Goal: Transaction & Acquisition: Book appointment/travel/reservation

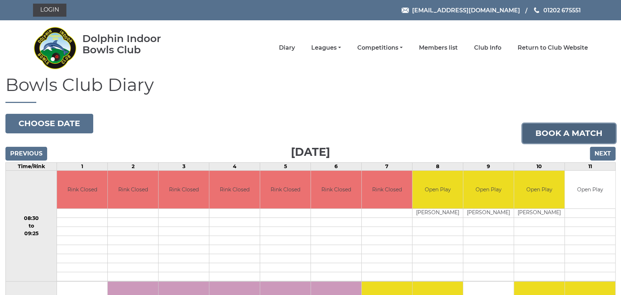
click at [572, 133] on link "Book a match" at bounding box center [568, 134] width 93 height 20
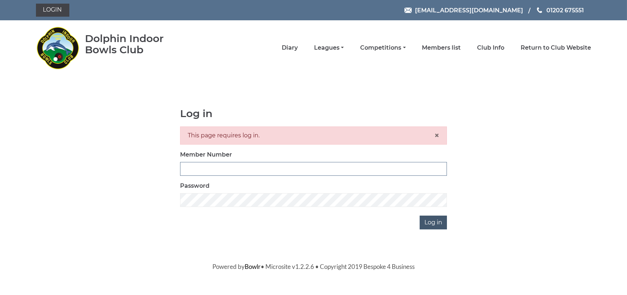
type input "0824"
click at [438, 221] on input "Log in" at bounding box center [432, 223] width 27 height 14
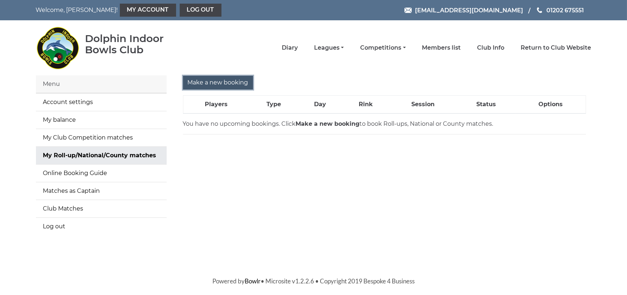
click at [206, 82] on input "Make a new booking" at bounding box center [218, 83] width 70 height 14
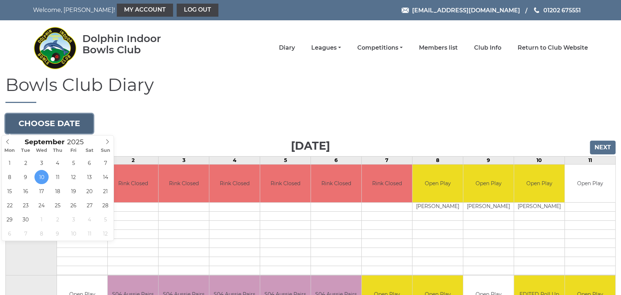
click at [58, 122] on button "Choose date" at bounding box center [49, 124] width 88 height 20
type input "[DATE]"
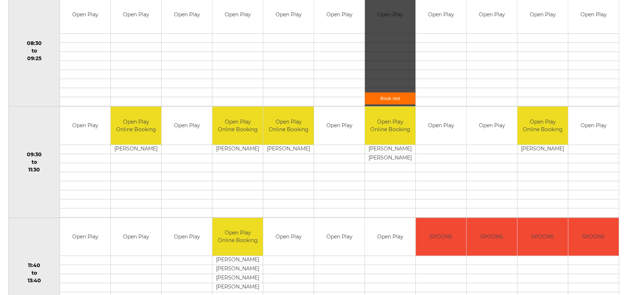
scroll to position [254, 0]
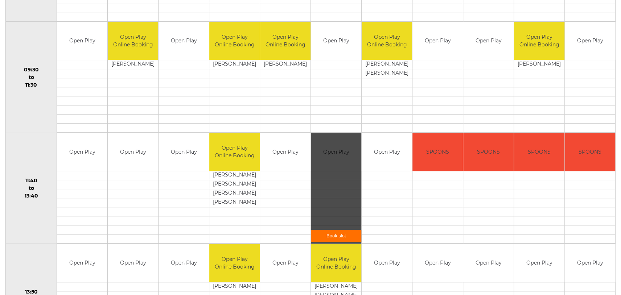
click at [343, 233] on link "Book slot" at bounding box center [336, 236] width 50 height 12
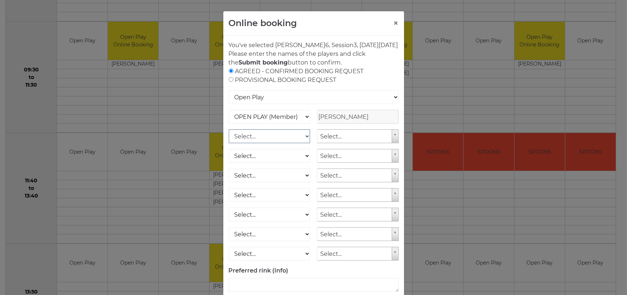
click at [305, 143] on select "Select... OPEN PLAY (Member) OPEN PLAY (Visitor) SPOONS (Member) SPOONS (Visito…" at bounding box center [270, 137] width 82 height 14
select select "1_12"
click at [229, 138] on select "Select... OPEN PLAY (Member) OPEN PLAY (Visitor) SPOONS (Member) SPOONS (Visito…" at bounding box center [270, 137] width 82 height 14
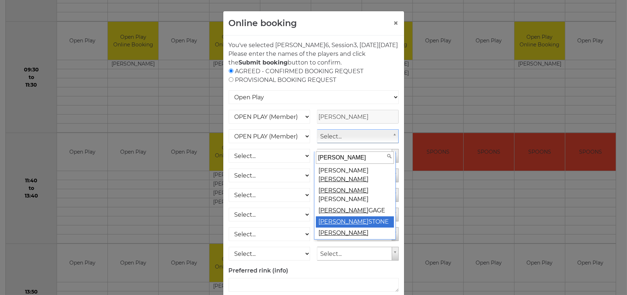
type input "[PERSON_NAME]"
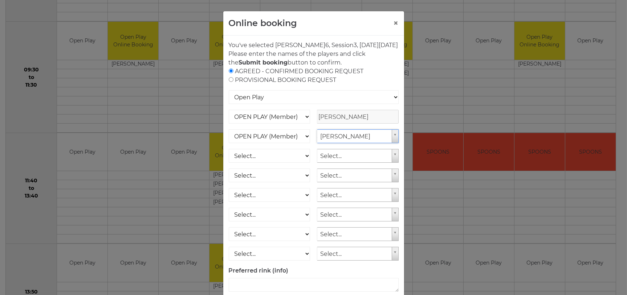
select select "67"
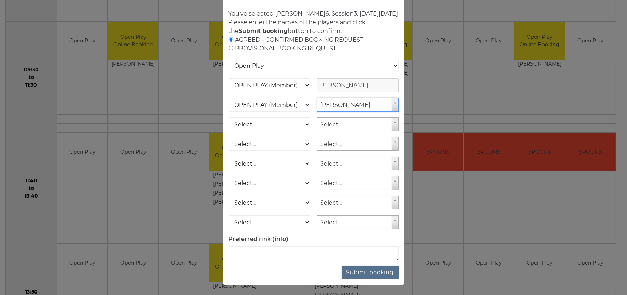
scroll to position [41, 0]
click at [374, 270] on button "Submit booking" at bounding box center [369, 272] width 57 height 14
